Goal: Find contact information: Find contact information

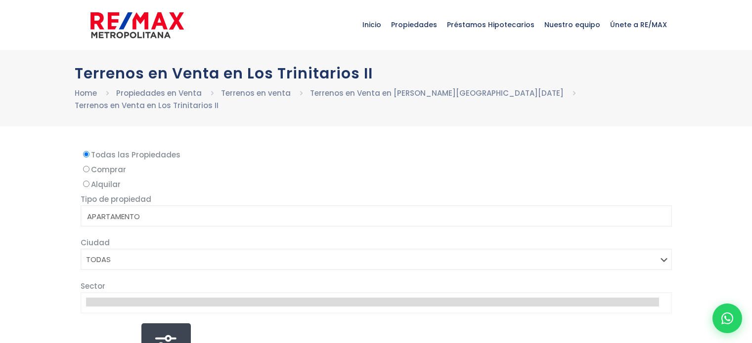
select select
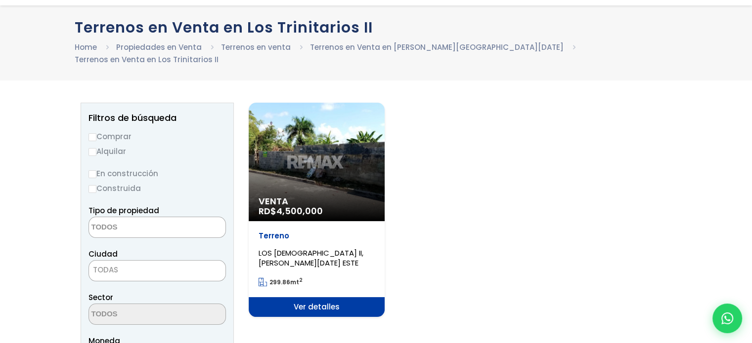
scroll to position [49, 0]
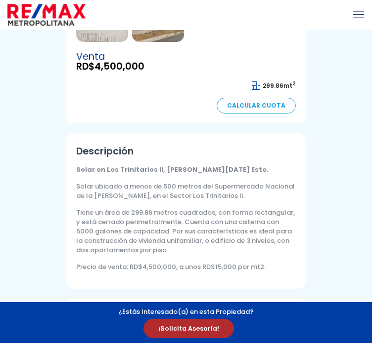
scroll to position [296, 0]
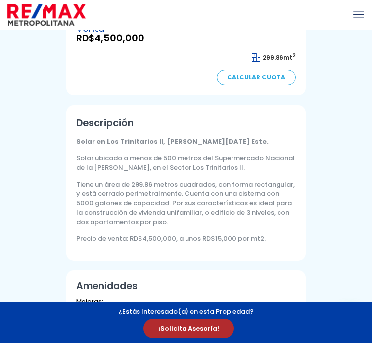
drag, startPoint x: 293, startPoint y: 196, endPoint x: 290, endPoint y: 207, distance: 11.7
click at [292, 172] on p "Solar ubicado a menos de 500 metros del Supermercado Nacional de la [PERSON_NAM…" at bounding box center [185, 163] width 219 height 19
click at [285, 219] on p "Tiene un área de 299.86 metros cuadrados, con forma rectangular, y está cerrado…" at bounding box center [185, 203] width 219 height 47
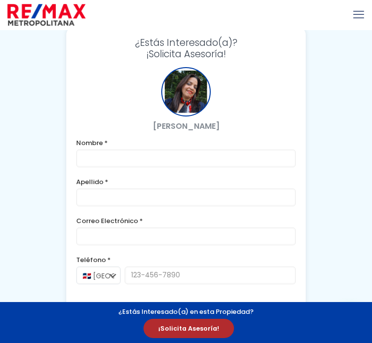
scroll to position [1149, 0]
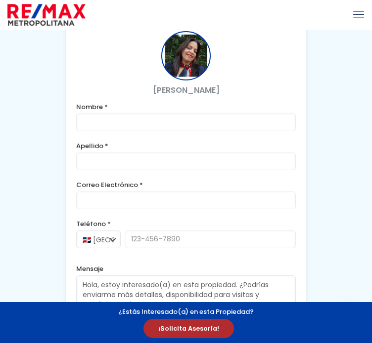
drag, startPoint x: 286, startPoint y: 154, endPoint x: 185, endPoint y: 155, distance: 100.8
click at [185, 95] on p "Yaneris Fajardo" at bounding box center [185, 89] width 219 height 9
copy p "Yaneris Fajardo"
click at [294, 95] on p "Yaneris Fajardo" at bounding box center [185, 89] width 219 height 9
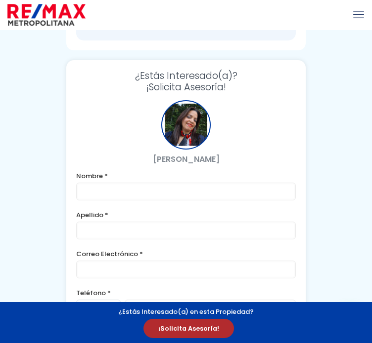
scroll to position [1080, 0]
click at [243, 164] on p "Yaneris Fajardo" at bounding box center [185, 158] width 219 height 9
click at [210, 149] on div at bounding box center [185, 124] width 49 height 49
drag, startPoint x: 247, startPoint y: 154, endPoint x: 247, endPoint y: 136, distance: 17.8
click at [248, 148] on div "¿Estás Interesado(a)? ¡Solicita Asesoría! Yaneris Fajardo Nombre * Apellido * C…" at bounding box center [185, 241] width 239 height 363
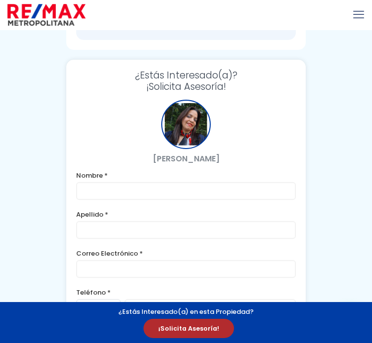
click at [247, 81] on span "¿Estás Interesado(a)?" at bounding box center [185, 75] width 219 height 11
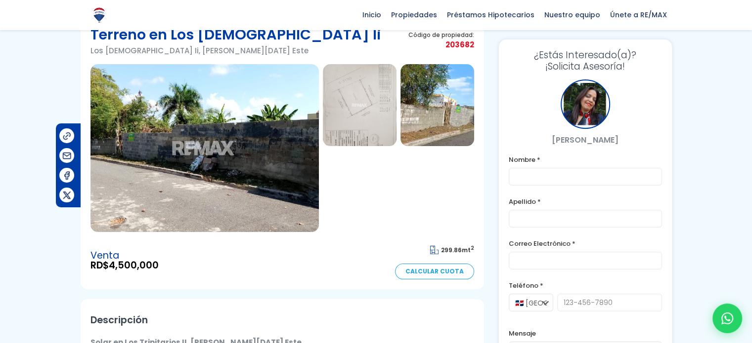
scroll to position [0, 0]
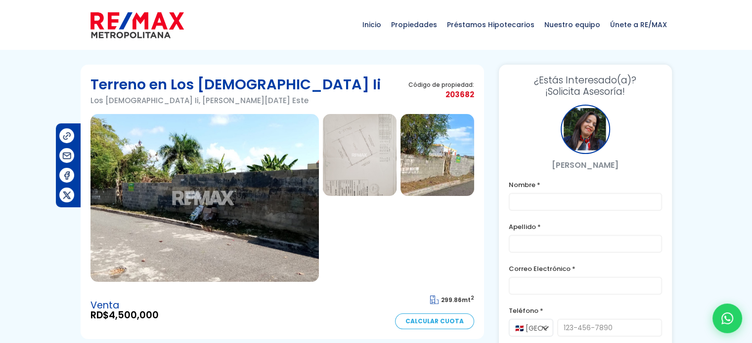
drag, startPoint x: 613, startPoint y: 168, endPoint x: 527, endPoint y: 161, distance: 85.8
click at [527, 161] on p "[PERSON_NAME]" at bounding box center [584, 165] width 153 height 12
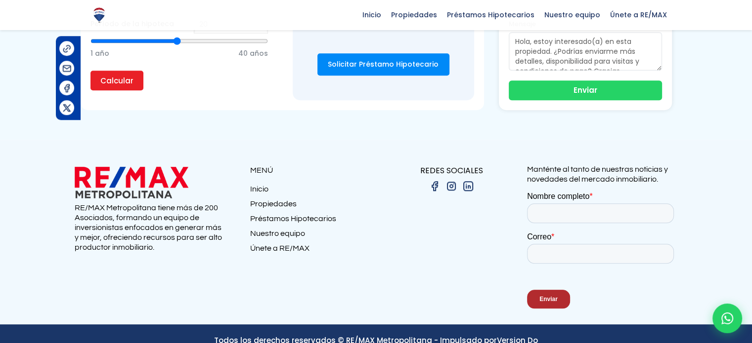
scroll to position [832, 0]
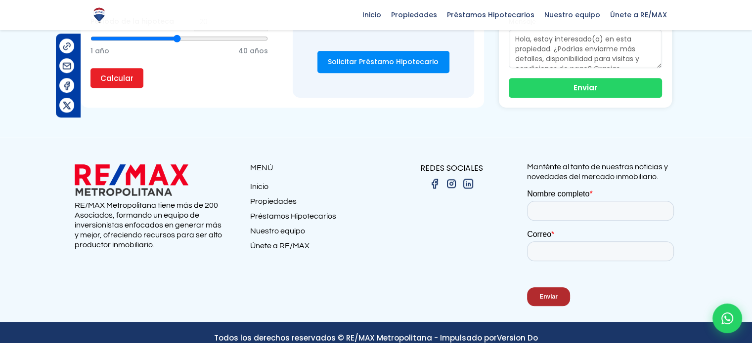
click at [287, 226] on link "Nuestro equipo" at bounding box center [313, 233] width 126 height 15
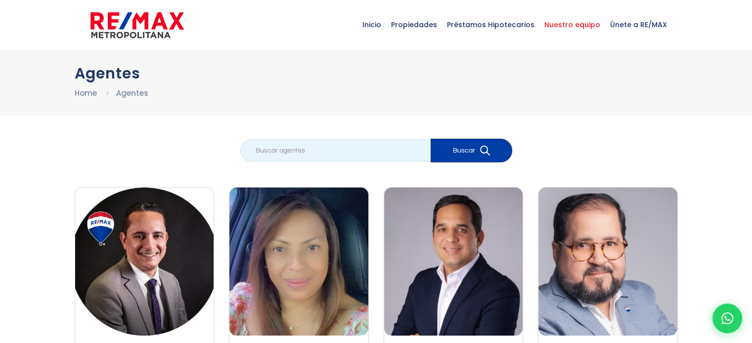
click at [330, 140] on input "search" at bounding box center [335, 150] width 190 height 23
type input "yaris"
click at [430, 139] on button "Buscar" at bounding box center [471, 151] width 82 height 24
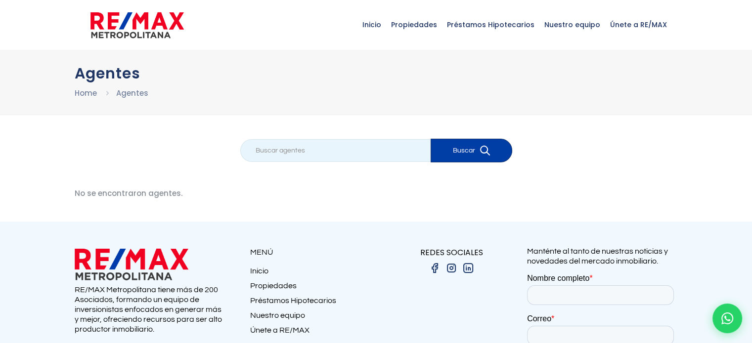
click at [354, 153] on input "search" at bounding box center [335, 150] width 190 height 23
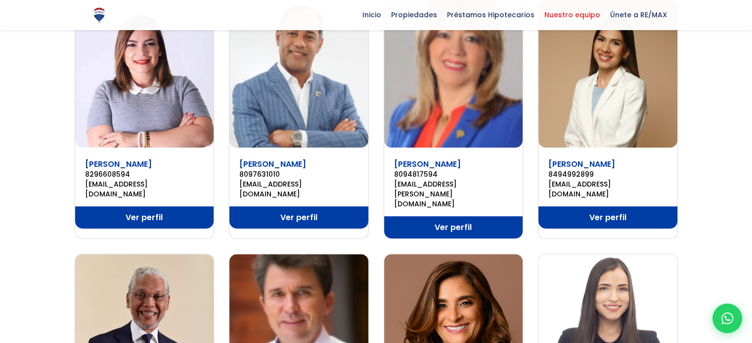
scroll to position [445, 0]
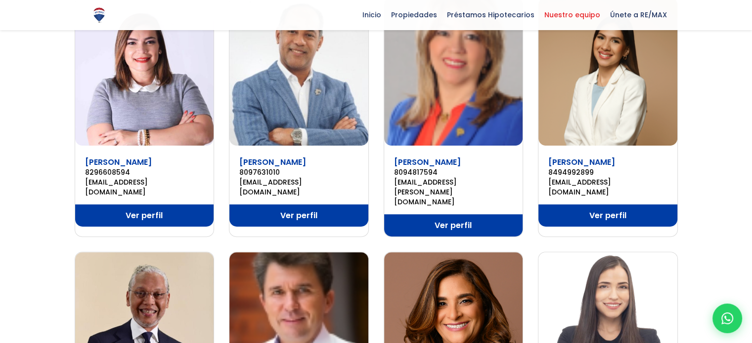
click at [0, 147] on main "yaris Buscar [PERSON_NAME] 8092993129 [EMAIL_ADDRESS][DOMAIN_NAME] Ver perfil […" at bounding box center [376, 114] width 752 height 840
copy link "8296608594"
drag, startPoint x: 82, startPoint y: 151, endPoint x: 143, endPoint y: 154, distance: 60.9
click at [143, 154] on div "Amanda Durán 8296608594 aduran@remaxm.net" at bounding box center [144, 175] width 139 height 43
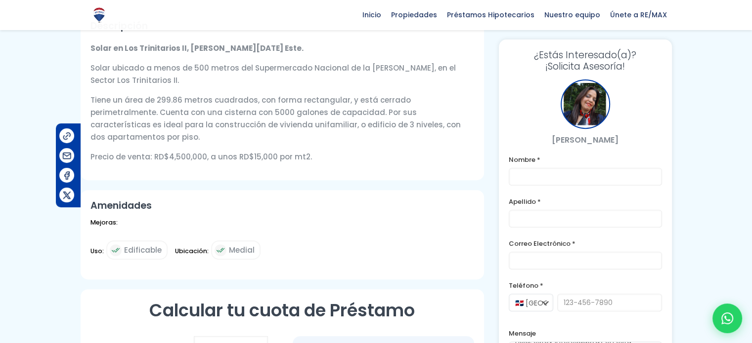
scroll to position [224, 0]
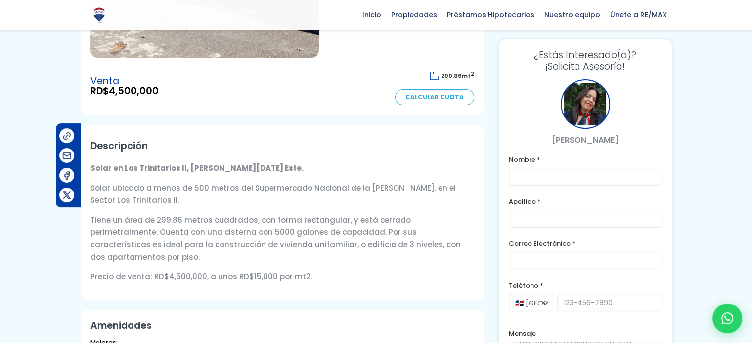
drag, startPoint x: 624, startPoint y: 142, endPoint x: 549, endPoint y: 140, distance: 74.6
click at [549, 140] on p "[PERSON_NAME]" at bounding box center [584, 140] width 153 height 12
copy p "[PERSON_NAME]"
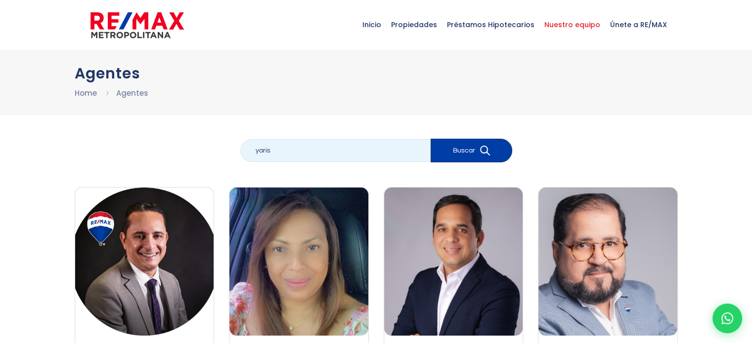
click at [327, 152] on input "yaris" at bounding box center [335, 150] width 190 height 23
paste input "[PERSON_NAME]"
click at [327, 152] on input "yarisYaneris [PERSON_NAME]" at bounding box center [335, 150] width 190 height 23
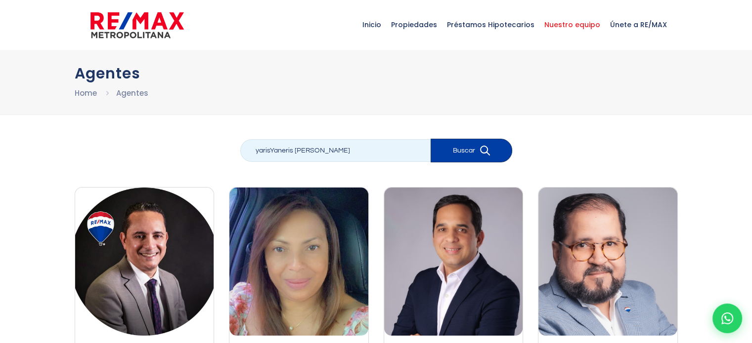
paste input "search"
type input "[PERSON_NAME]"
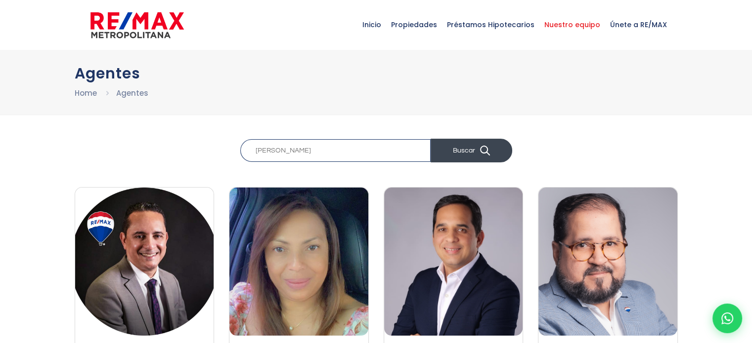
click at [454, 156] on button "Buscar" at bounding box center [471, 151] width 82 height 24
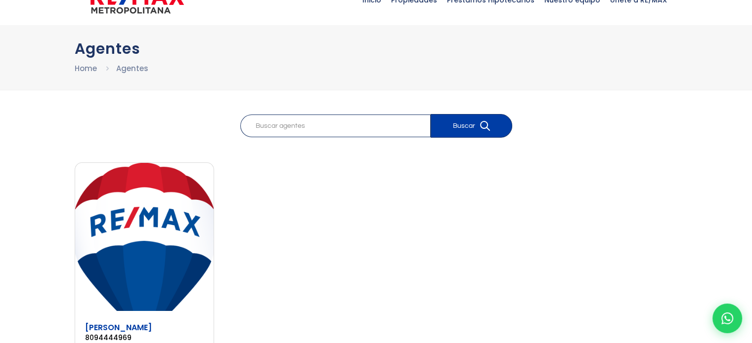
scroll to position [99, 0]
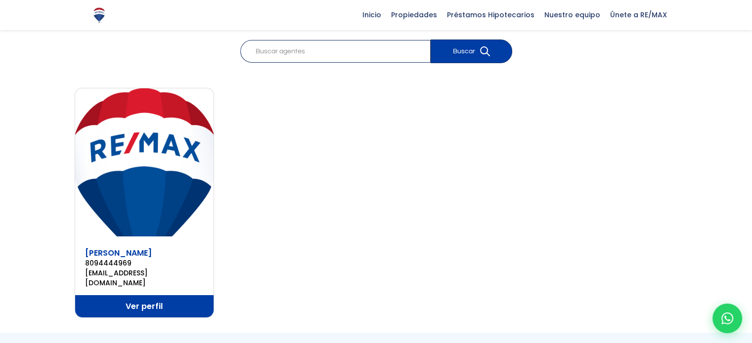
click at [158, 201] on img at bounding box center [144, 162] width 139 height 148
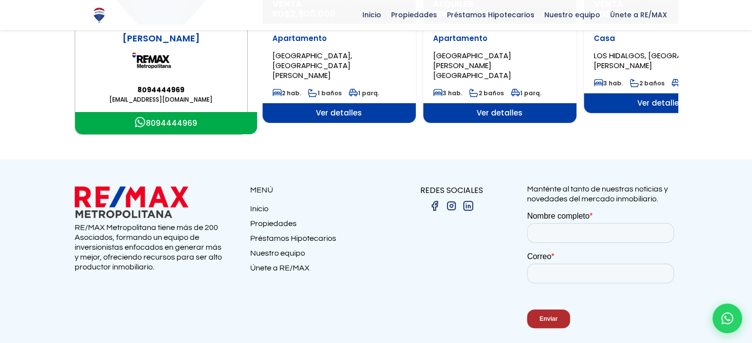
scroll to position [132, 0]
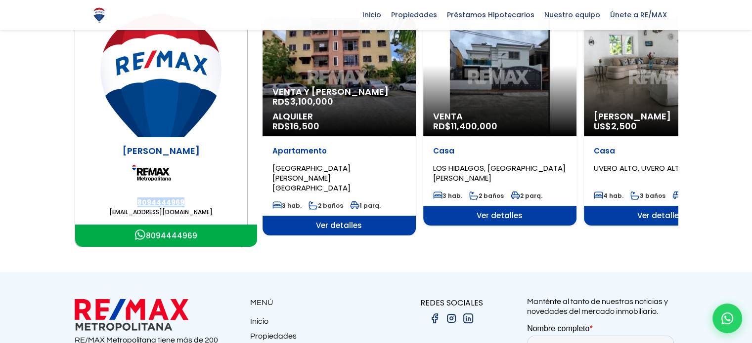
copy link "8094444969"
drag, startPoint x: 18, startPoint y: 205, endPoint x: 184, endPoint y: 200, distance: 166.6
click at [184, 200] on main "Yaneris Fajardo 8094444969 yanerifajardo@remaxm.net 8094444969 Exclusiva Venta …" at bounding box center [376, 127] width 752 height 242
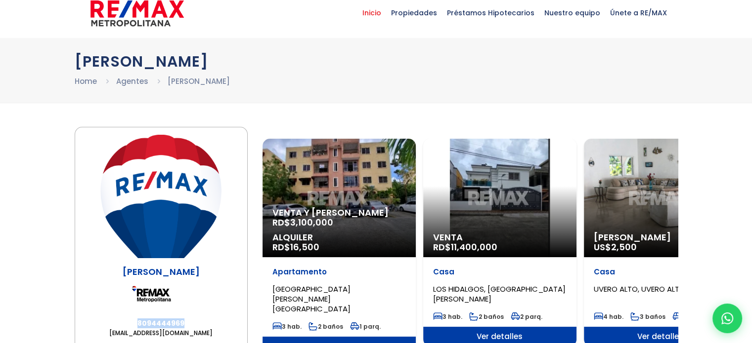
scroll to position [0, 0]
